Goal: Task Accomplishment & Management: Manage account settings

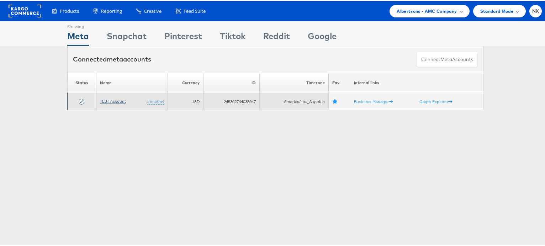
click at [107, 102] on link "TEST Account" at bounding box center [113, 99] width 26 height 5
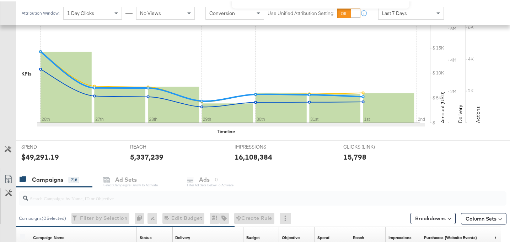
scroll to position [220, 0]
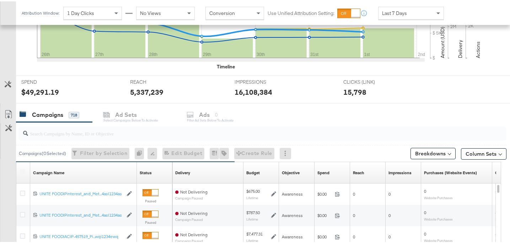
click at [96, 133] on input "search" at bounding box center [245, 129] width 435 height 14
paste input "120229509340170307"
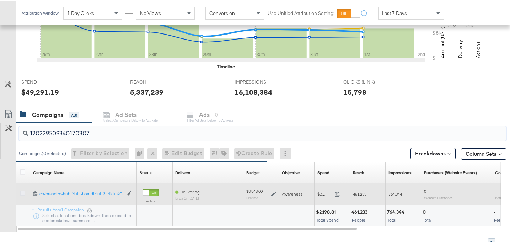
type input "120229509340170307"
click at [23, 192] on icon at bounding box center [22, 191] width 5 height 5
click at [0, 0] on input "checkbox" at bounding box center [0, 0] width 0 height 0
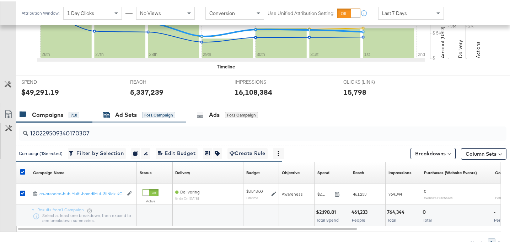
click at [140, 116] on div "Ad Sets for 1 Campaign" at bounding box center [139, 113] width 72 height 8
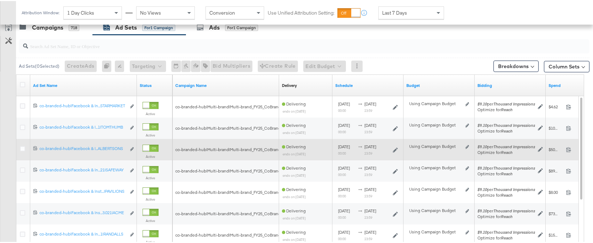
scroll to position [302, 0]
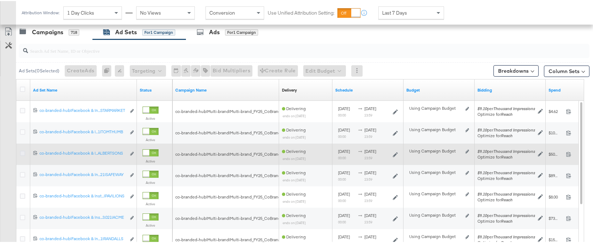
click at [21, 152] on icon at bounding box center [22, 151] width 5 height 5
click at [0, 0] on input "checkbox" at bounding box center [0, 0] width 0 height 0
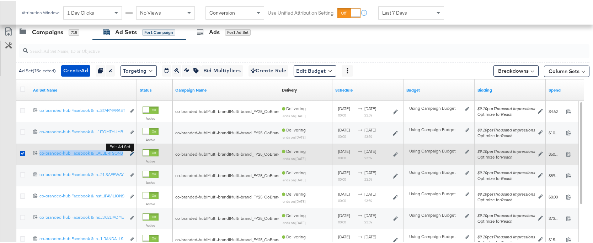
click at [131, 151] on icon "link" at bounding box center [132, 152] width 4 height 4
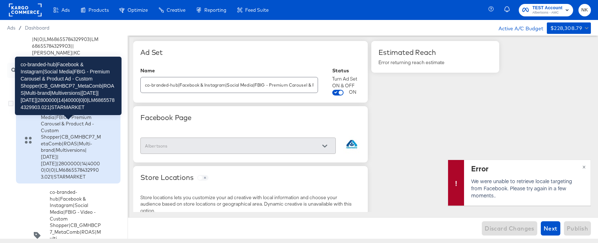
scroll to position [17, 0]
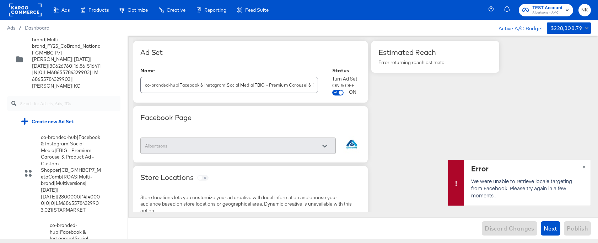
click at [62, 96] on input "text" at bounding box center [70, 100] width 101 height 15
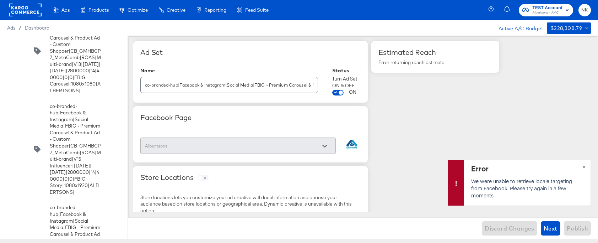
scroll to position [2319, 0]
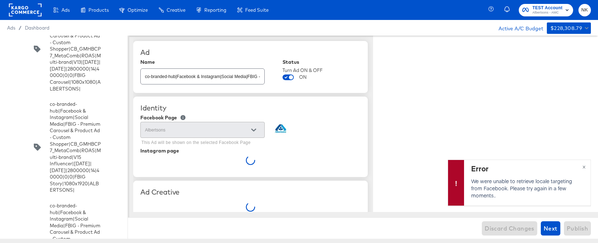
type textarea "x"
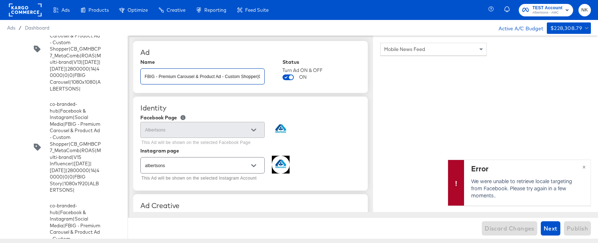
scroll to position [0, 366]
drag, startPoint x: 145, startPoint y: 78, endPoint x: 352, endPoint y: 83, distance: 206.3
click at [352, 83] on div "Name co-branded-hub|Facebook & Instagram|Social Media|FBIG - Premium Carousel &…" at bounding box center [250, 72] width 220 height 27
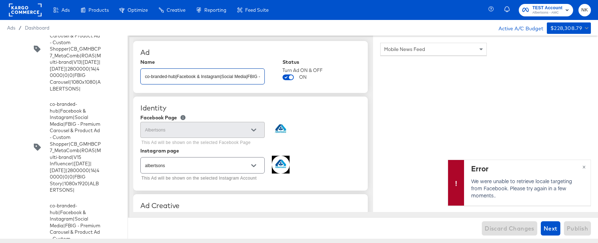
click at [0, 0] on input "checkbox" at bounding box center [0, 0] width 0 height 0
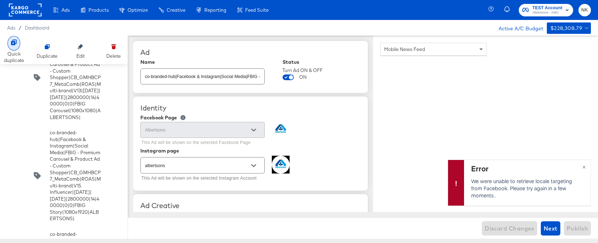
click at [18, 46] on div at bounding box center [13, 43] width 13 height 15
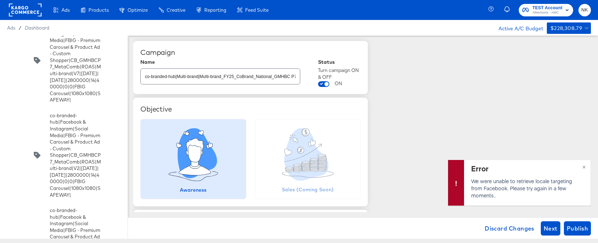
scroll to position [3186, 0]
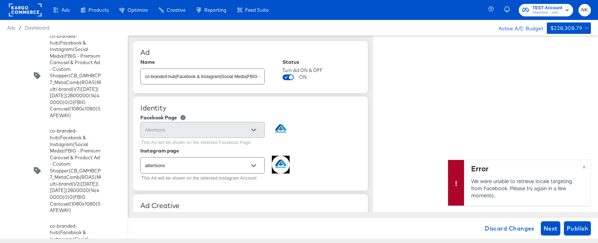
type textarea "x"
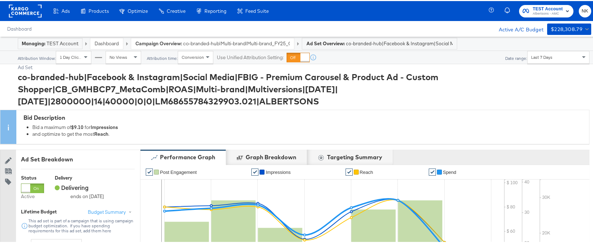
drag, startPoint x: 367, startPoint y: 105, endPoint x: 18, endPoint y: 78, distance: 349.5
click at [18, 78] on div "co-branded-hub|Facebook & Instagram|Social Media|FBIG - Premium Carousel & Prod…" at bounding box center [304, 88] width 572 height 37
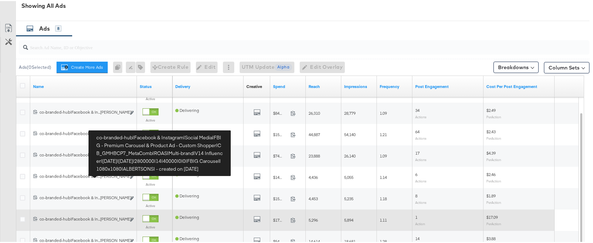
scroll to position [457, 0]
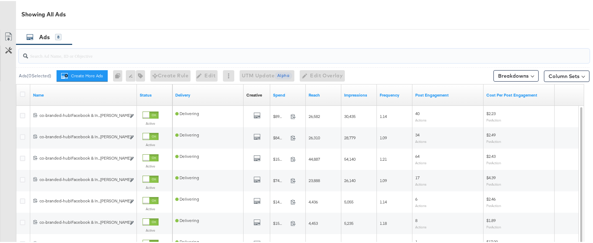
click at [82, 55] on input "search" at bounding box center [283, 52] width 510 height 14
paste input "co-branded-hub|Facebook & Instagram|Social Media|FBIG - Premium Carousel & Prod…"
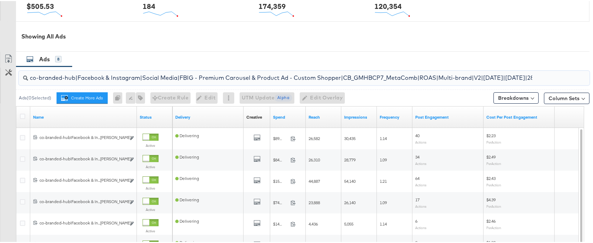
scroll to position [0, 200]
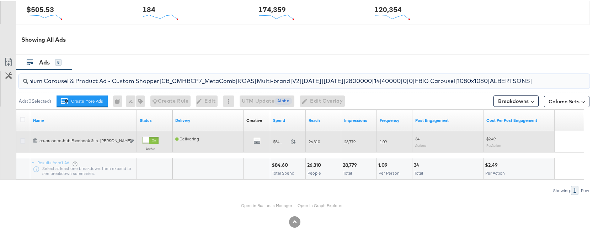
type input "co-branded-hub|Facebook & Instagram|Social Media|FBIG - Premium Carousel & Prod…"
click at [22, 140] on icon at bounding box center [22, 139] width 5 height 5
click at [0, 0] on input "checkbox" at bounding box center [0, 0] width 0 height 0
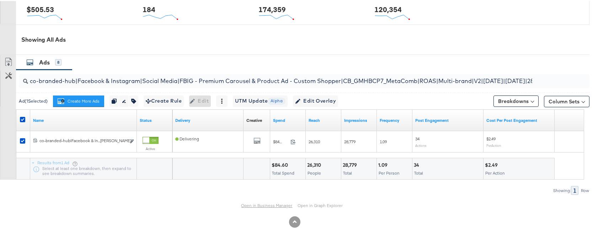
click at [275, 206] on link "Open in Business Manager" at bounding box center [266, 204] width 51 height 6
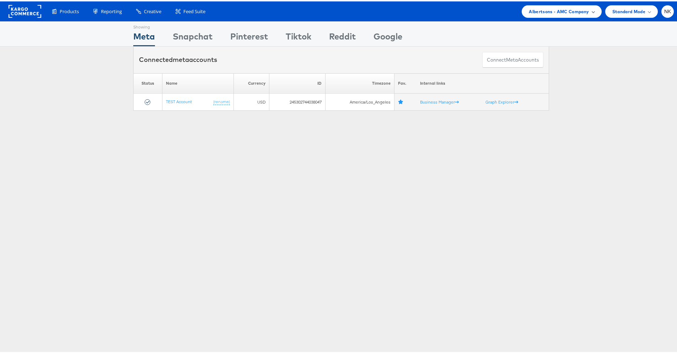
click at [576, 12] on span "Albertsons - AMC Company" at bounding box center [559, 9] width 60 height 7
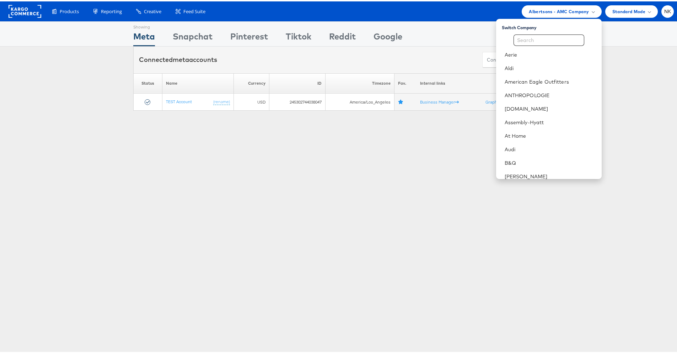
scroll to position [83, 0]
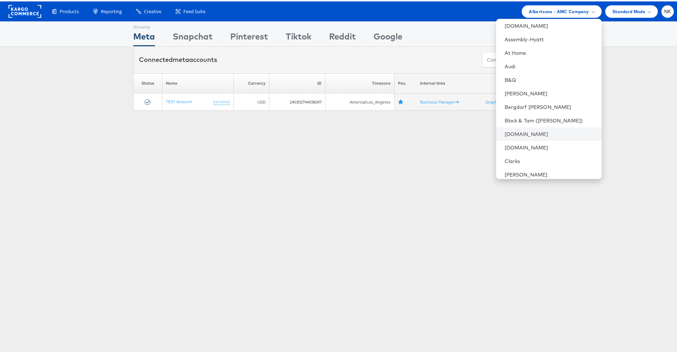
click at [526, 136] on li "Cars.com" at bounding box center [549, 133] width 106 height 14
click at [505, 133] on link "Cars.com" at bounding box center [550, 132] width 91 height 7
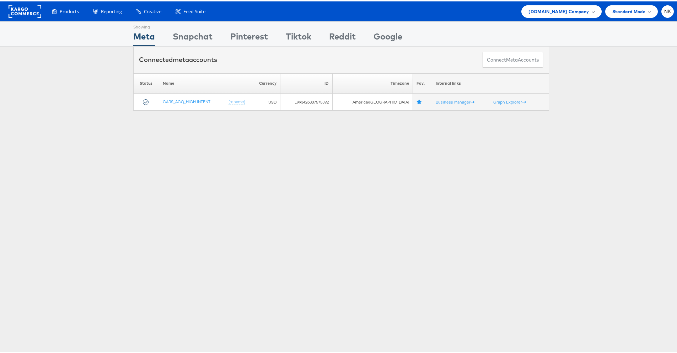
click at [181, 145] on div "Showing Meta Showing [GEOGRAPHIC_DATA] Showing Pinterest Showing Tiktok Showing…" at bounding box center [341, 198] width 683 height 356
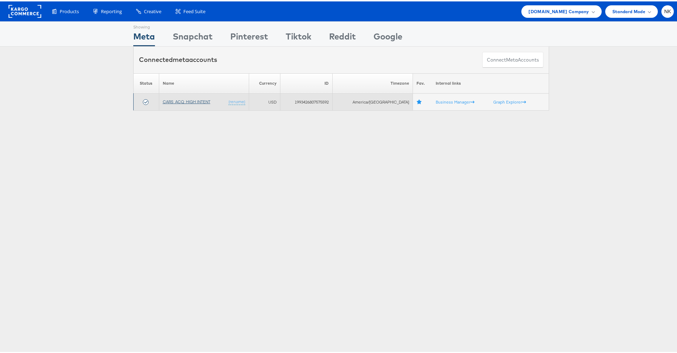
click at [189, 103] on td "CARS_ACQ_HIGH INTENT (rename)" at bounding box center [204, 100] width 90 height 17
click at [190, 101] on link "CARS_ACQ_HIGH INTENT" at bounding box center [187, 99] width 48 height 5
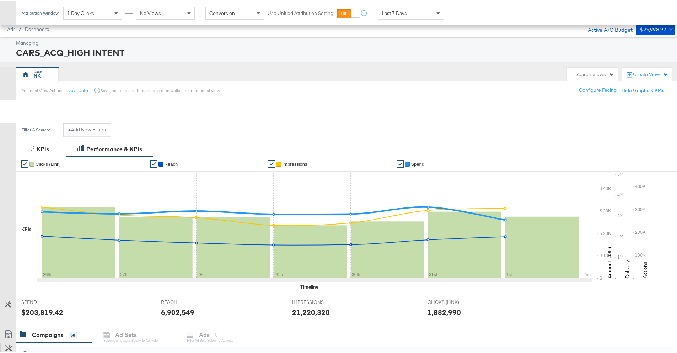
scroll to position [160, 0]
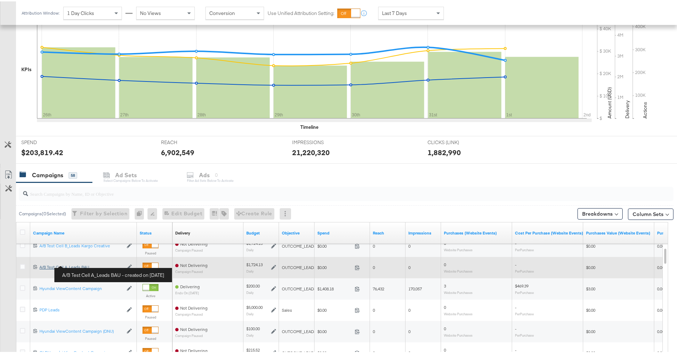
click at [68, 265] on div "A/B Test Cell A_Leads BAU A/B Test Cell A_Leads BAU" at bounding box center [81, 266] width 84 height 6
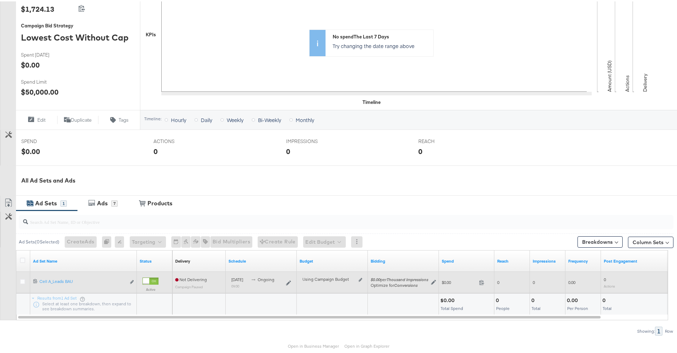
scroll to position [190, 0]
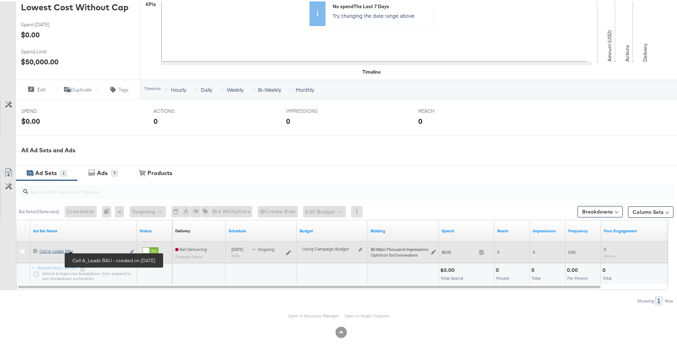
click at [65, 250] on div "Cell A_Leads BAU Cell A_Leads BAU" at bounding box center [82, 250] width 86 height 6
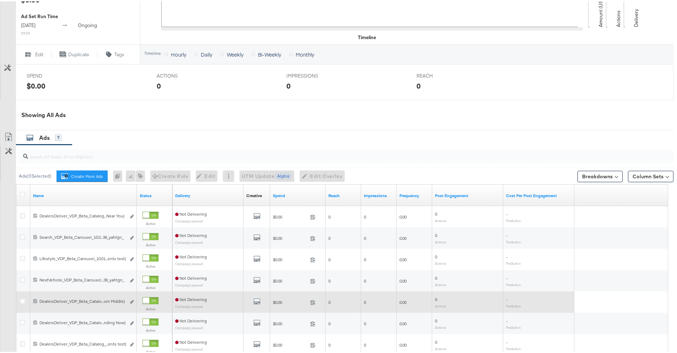
scroll to position [359, 0]
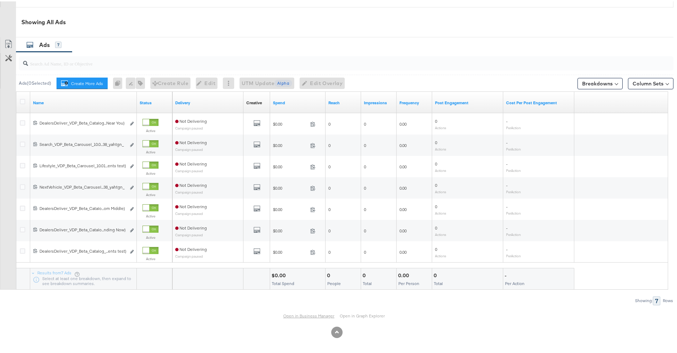
click at [283, 314] on link "Open in Business Manager" at bounding box center [308, 315] width 51 height 6
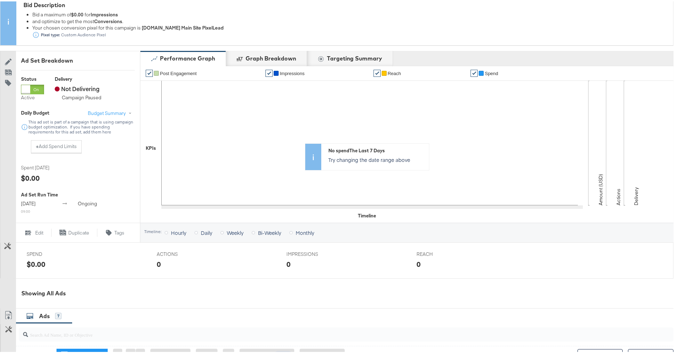
scroll to position [0, 0]
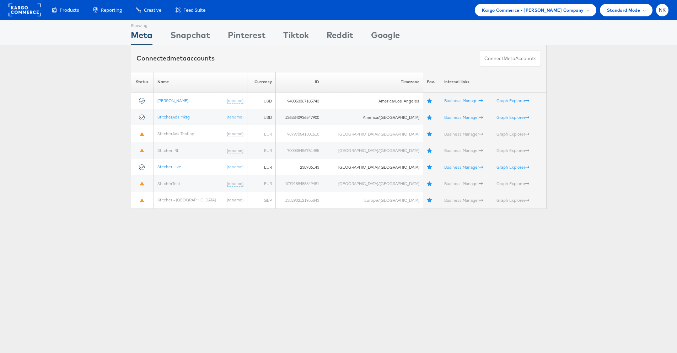
click at [34, 7] on rect at bounding box center [25, 10] width 33 height 13
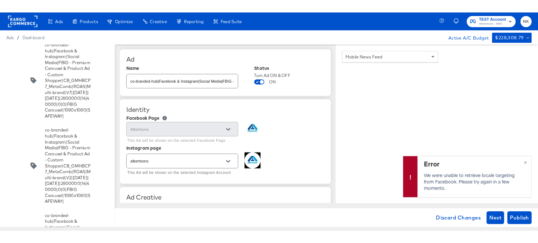
scroll to position [3186, 0]
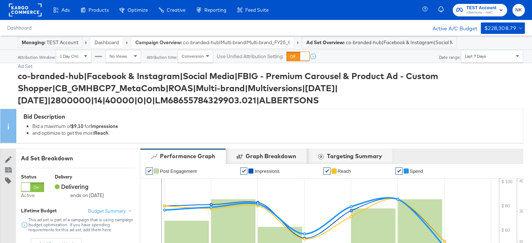
scroll to position [356, 0]
